Goal: Entertainment & Leisure: Browse casually

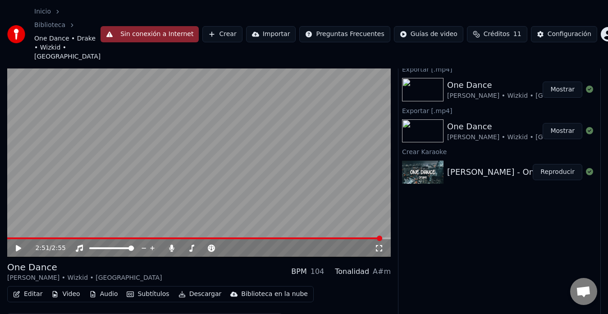
scroll to position [14, 0]
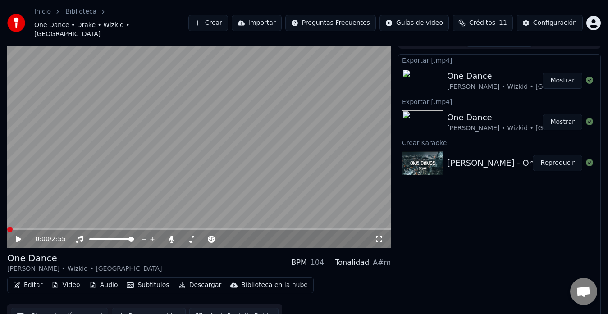
click at [7, 227] on span at bounding box center [9, 229] width 5 height 5
click at [19, 236] on icon at bounding box center [18, 239] width 5 height 6
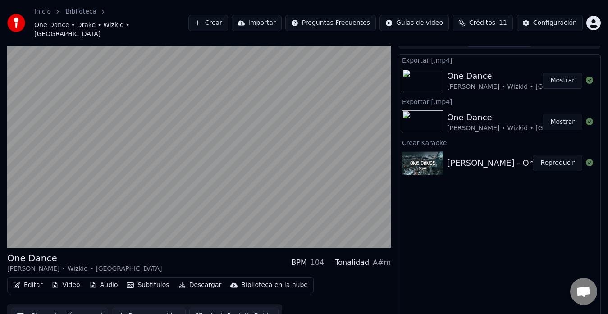
click at [429, 69] on img at bounding box center [422, 80] width 41 height 23
click at [558, 73] on button "Mostrar" at bounding box center [563, 81] width 40 height 16
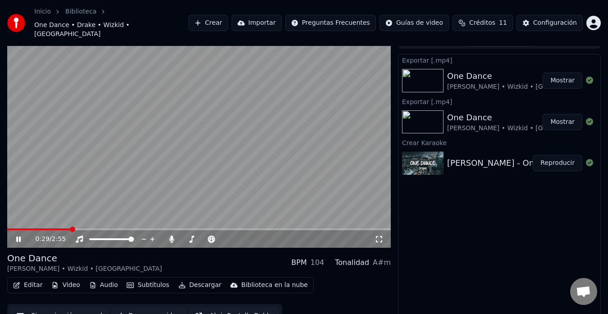
click at [20, 237] on icon at bounding box center [18, 239] width 5 height 5
click at [558, 73] on button "Mostrar" at bounding box center [563, 81] width 40 height 16
click at [431, 69] on img at bounding box center [422, 80] width 41 height 23
